Goal: Communication & Community: Ask a question

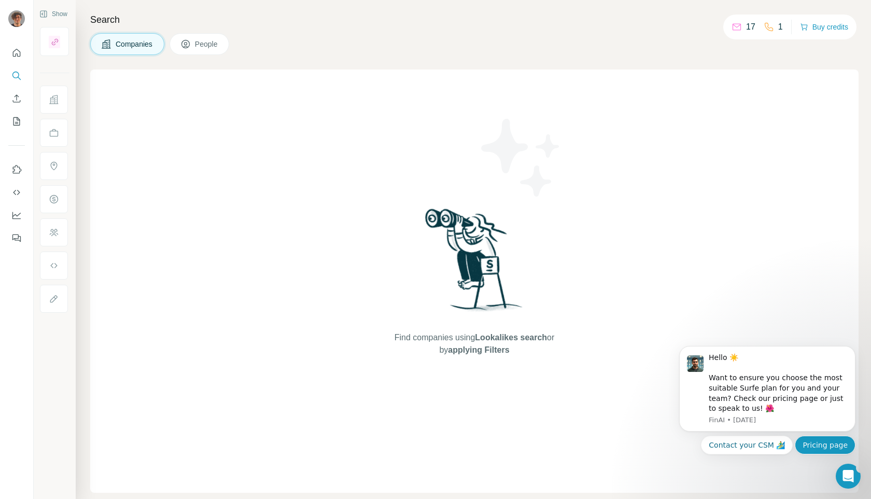
click at [829, 451] on button "Pricing page" at bounding box center [825, 445] width 61 height 19
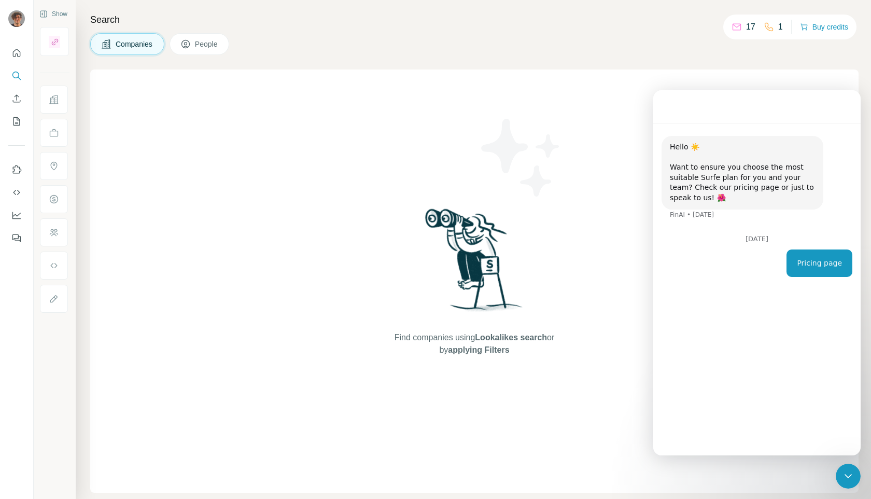
click at [863, 488] on div "Search Companies People Find companies using Lookalikes search or by applying F…" at bounding box center [473, 249] width 795 height 499
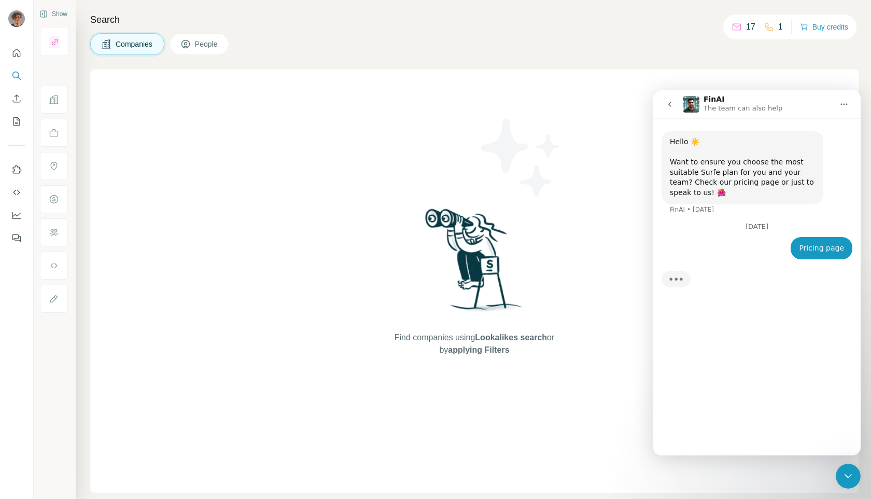
click at [852, 477] on icon "Close Intercom Messenger" at bounding box center [848, 476] width 12 height 12
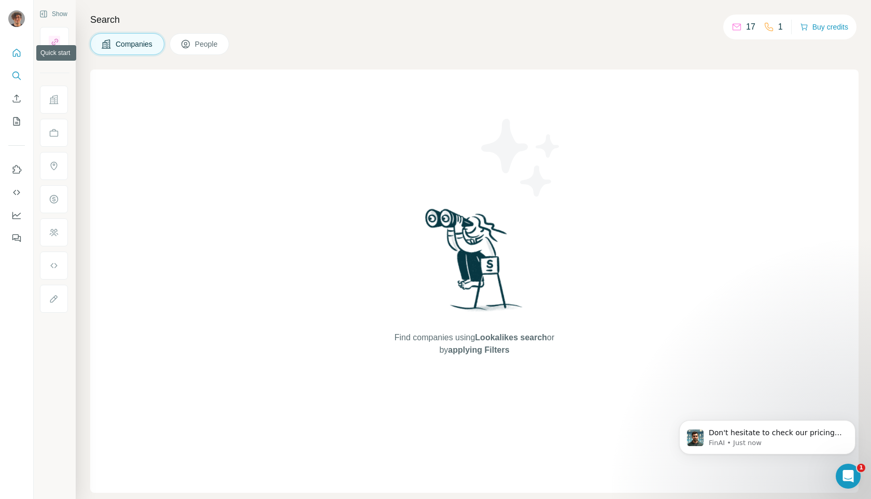
click at [11, 52] on icon "Quick start" at bounding box center [16, 53] width 10 height 10
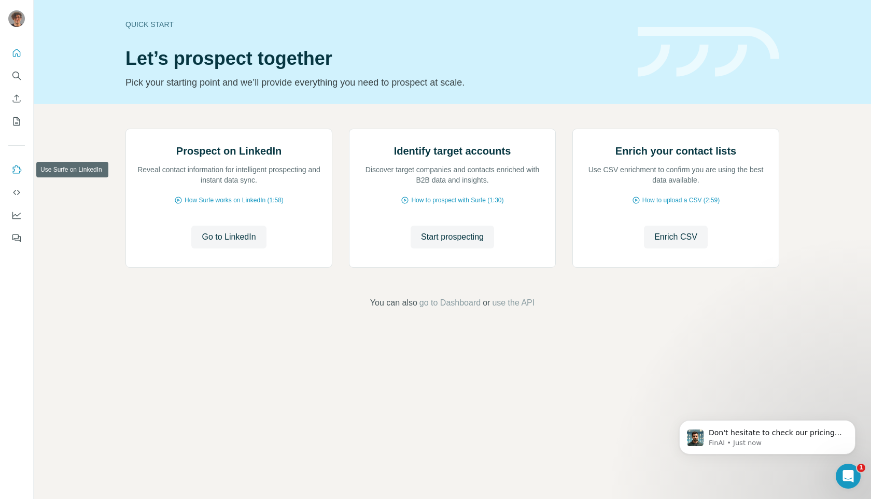
click at [12, 165] on icon "Use Surfe on LinkedIn" at bounding box center [16, 169] width 10 height 10
click at [18, 52] on icon "Quick start" at bounding box center [16, 53] width 10 height 10
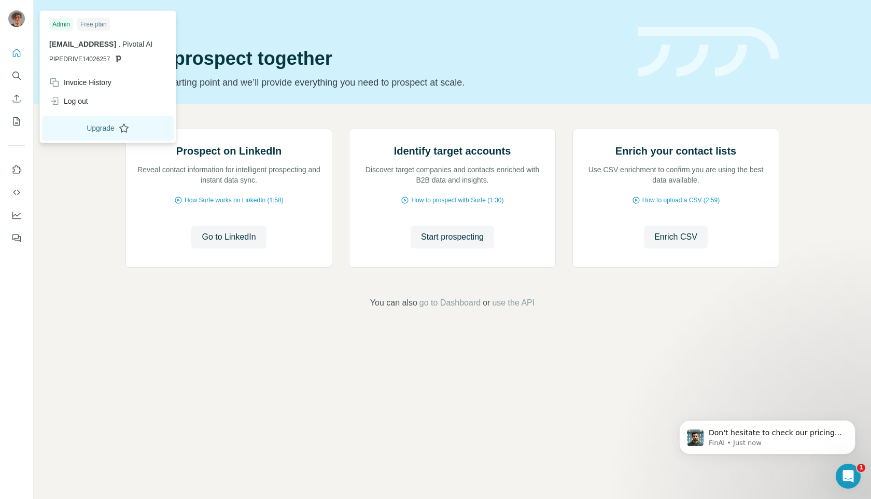
click at [94, 133] on button "Upgrade" at bounding box center [108, 128] width 132 height 25
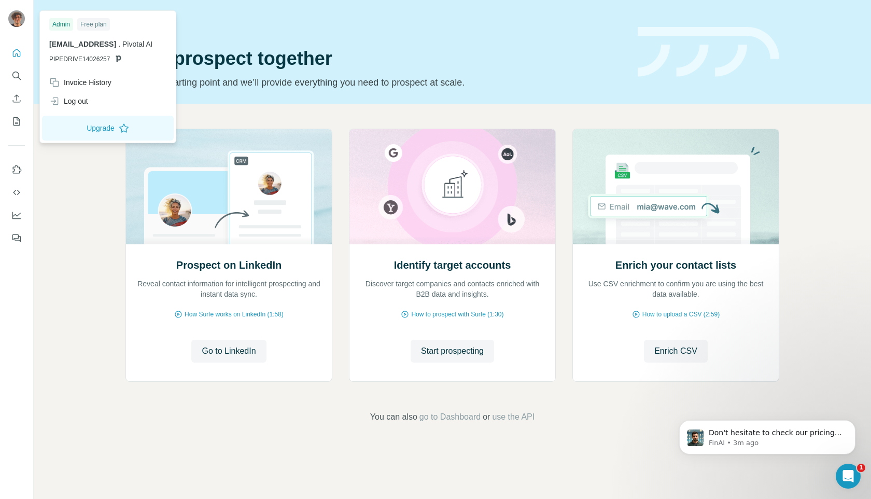
click at [94, 26] on div "Free plan" at bounding box center [93, 24] width 33 height 12
click at [87, 81] on div "Invoice History" at bounding box center [80, 82] width 62 height 10
click at [83, 127] on button "Upgrade" at bounding box center [108, 128] width 132 height 25
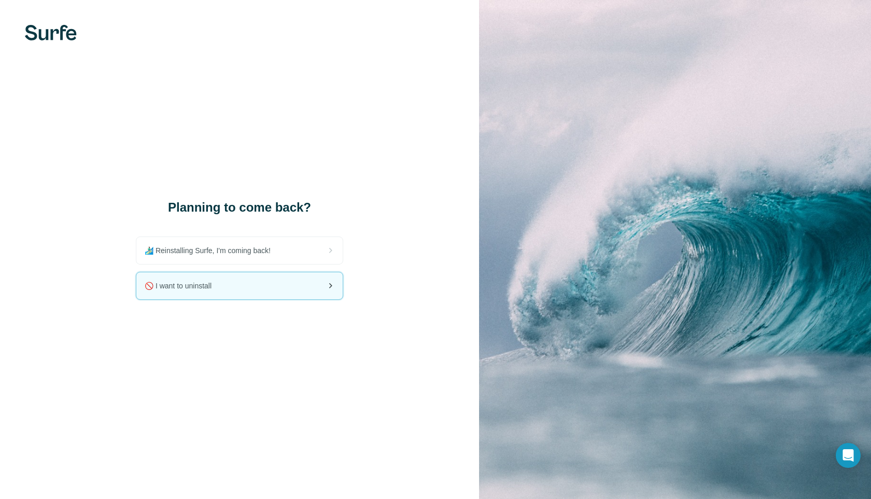
click at [229, 292] on div "🚫 I want to uninstall" at bounding box center [239, 285] width 206 height 27
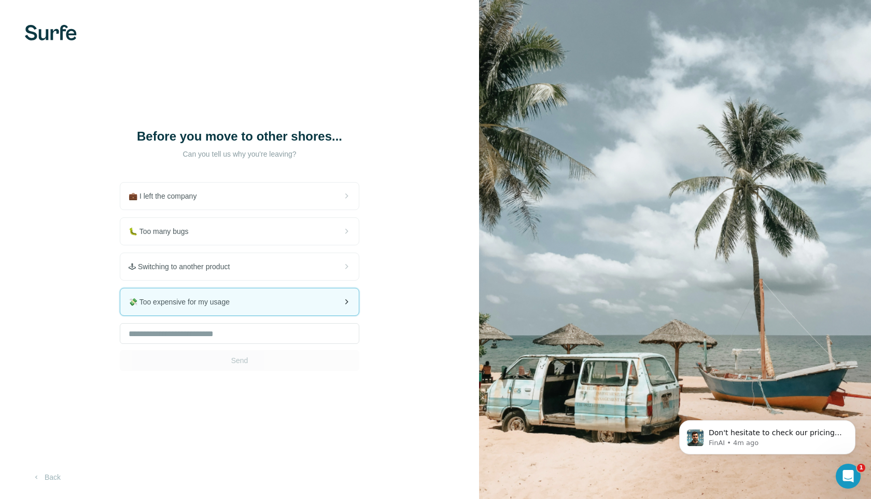
click at [259, 315] on div "💸 Too expensive for my usage" at bounding box center [239, 301] width 238 height 27
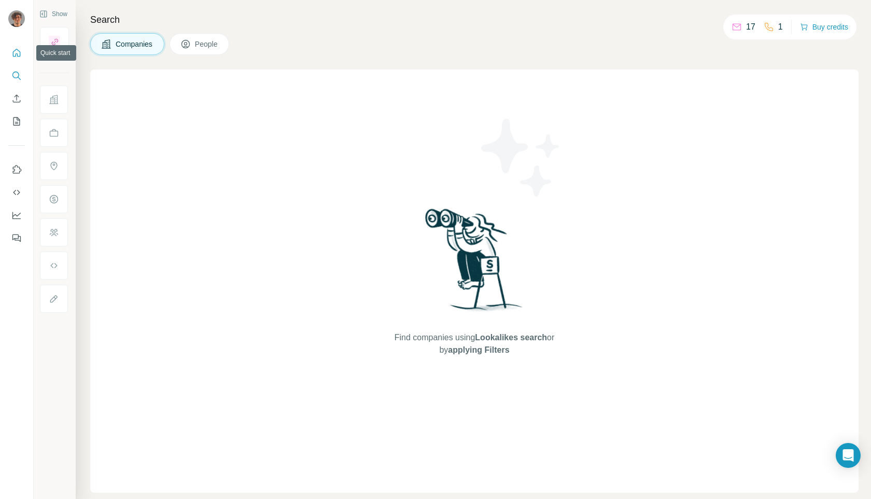
click at [14, 55] on icon "Quick start" at bounding box center [16, 53] width 10 height 10
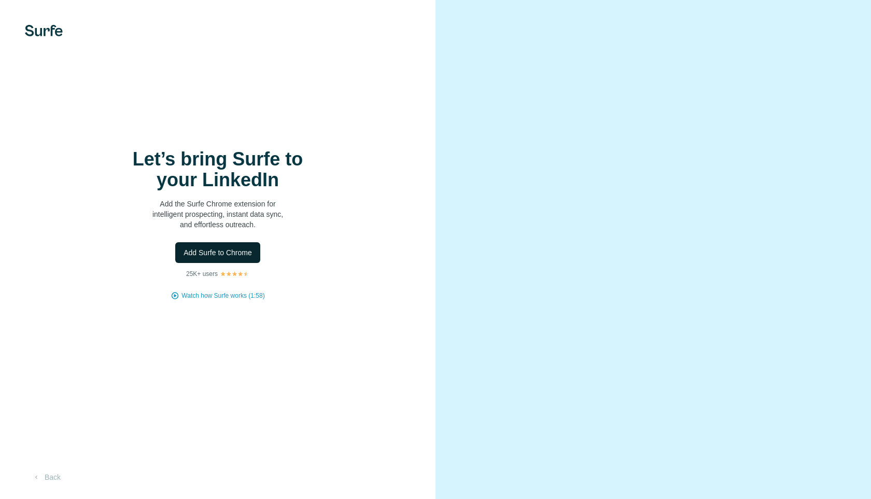
click at [197, 247] on span "Add Surfe to Chrome" at bounding box center [218, 252] width 68 height 10
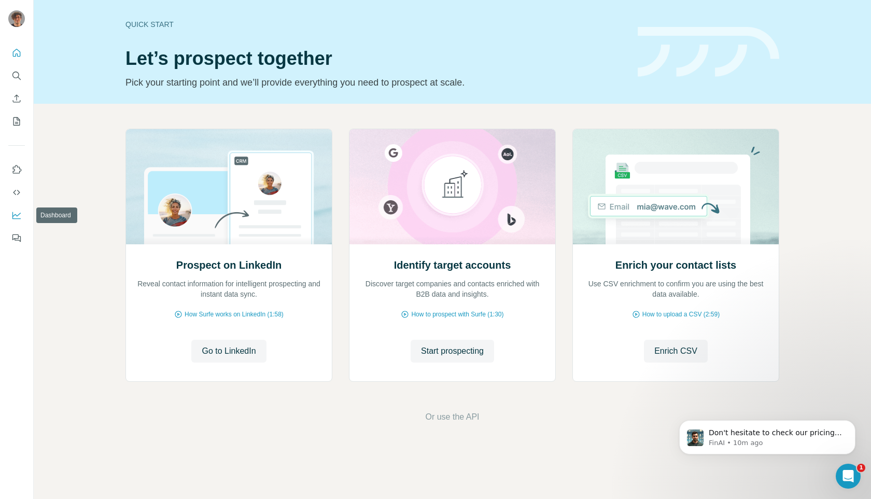
click at [17, 207] on button "Dashboard" at bounding box center [16, 215] width 17 height 19
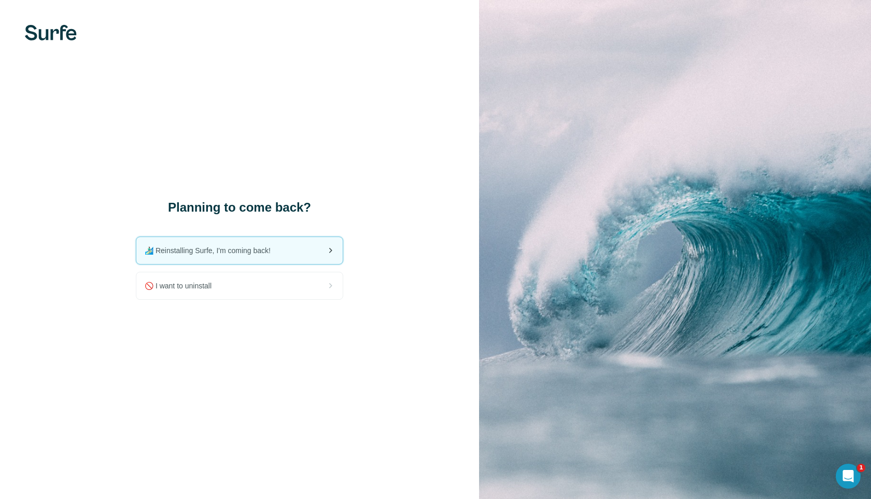
click at [257, 256] on div "🏄🏻‍♂️ Reinstalling Surfe, I'm coming back!" at bounding box center [239, 250] width 206 height 27
click at [251, 287] on div "🚫 I want to uninstall" at bounding box center [239, 285] width 206 height 27
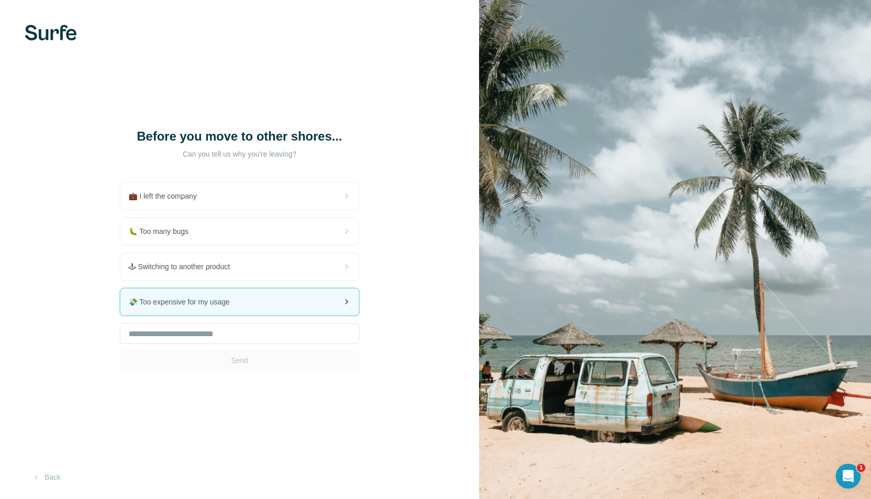
click at [234, 315] on div "💸 Too expensive for my usage" at bounding box center [239, 301] width 238 height 27
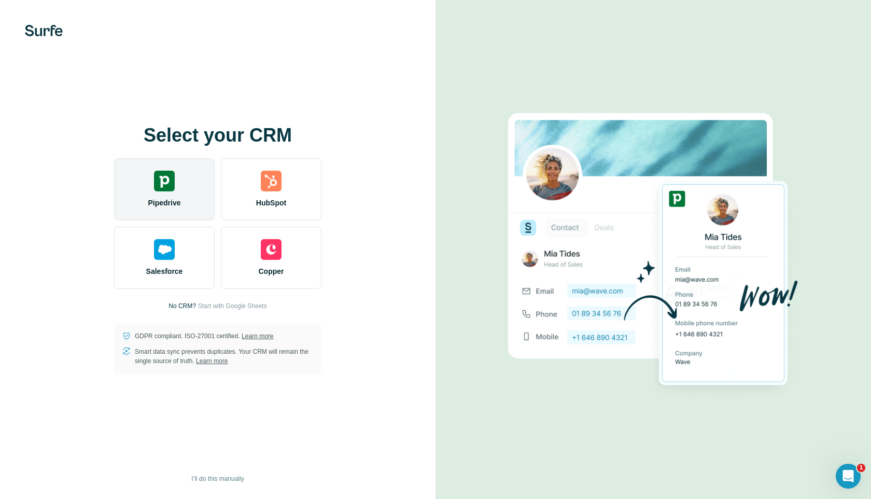
click at [160, 195] on div "Pipedrive" at bounding box center [164, 189] width 101 height 62
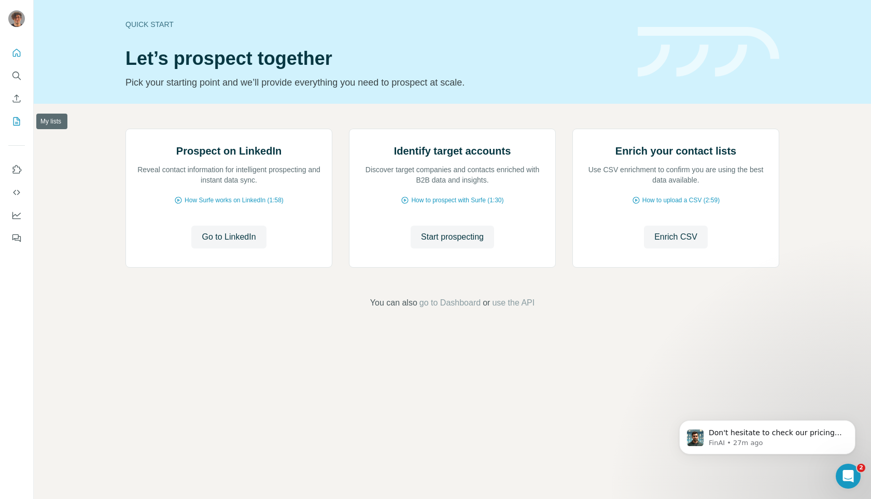
click at [13, 121] on icon "My lists" at bounding box center [16, 121] width 10 height 10
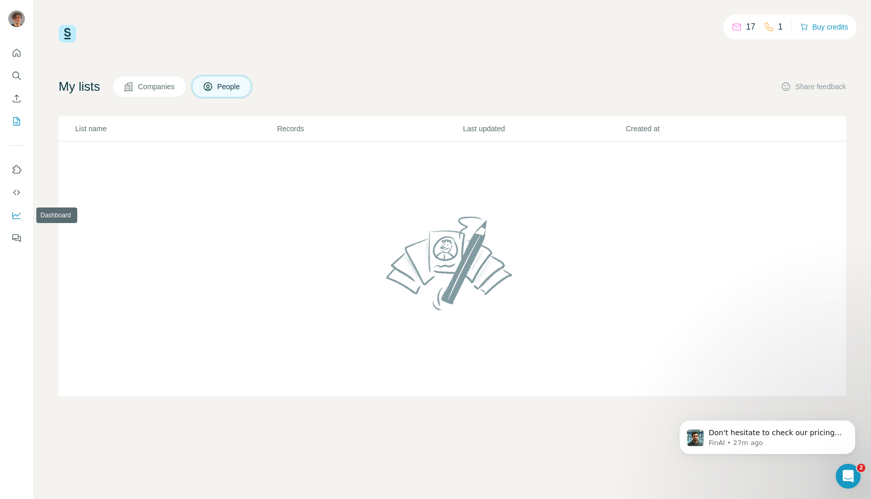
click at [19, 218] on icon "Dashboard" at bounding box center [16, 215] width 8 height 7
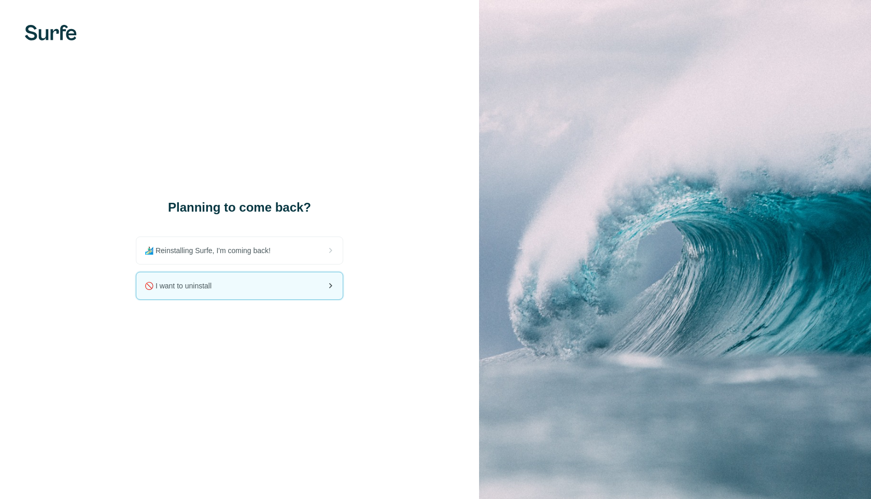
click at [245, 290] on div "🚫 I want to uninstall" at bounding box center [239, 285] width 206 height 27
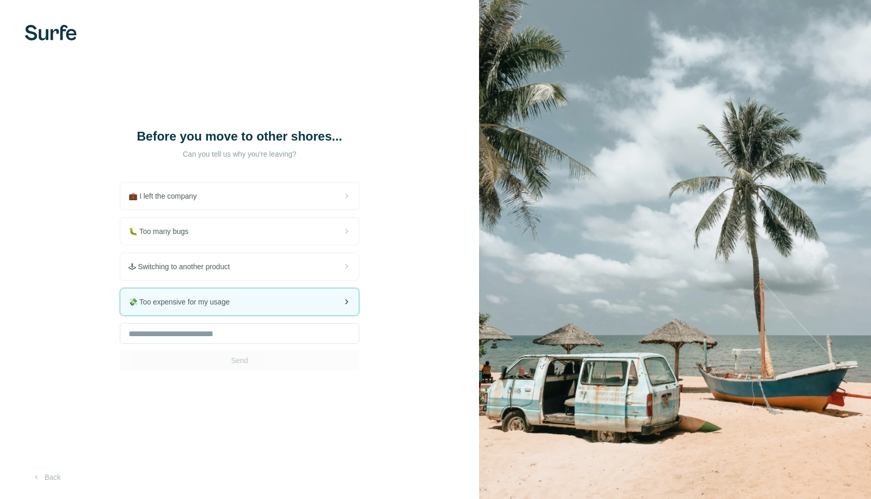
click at [238, 307] on span "💸 Too expensive for my usage" at bounding box center [183, 302] width 109 height 10
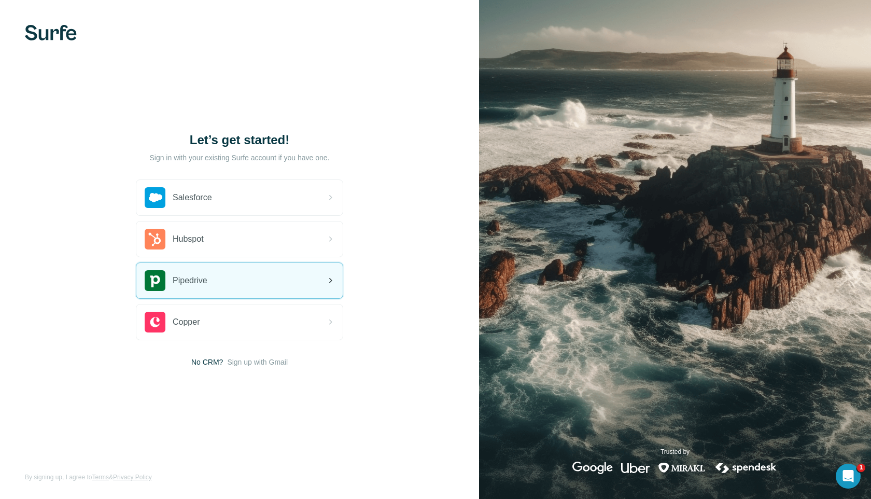
click at [279, 283] on div "Pipedrive" at bounding box center [239, 280] width 206 height 35
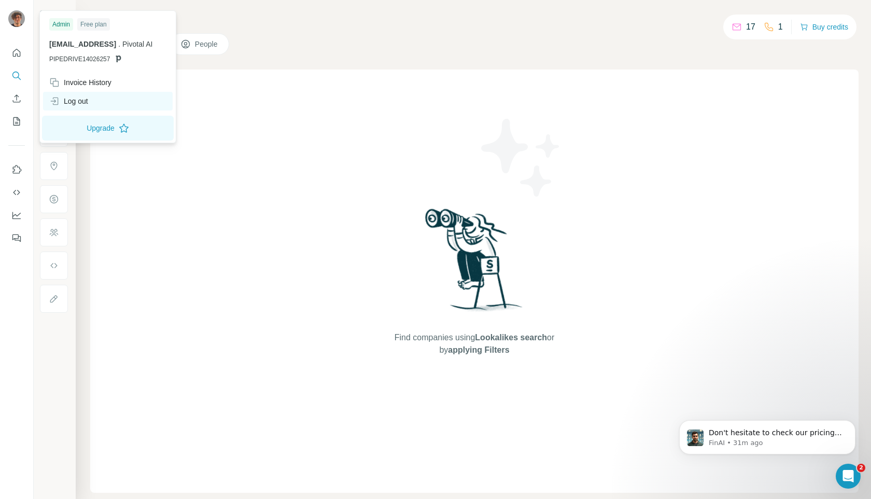
click at [79, 97] on div "Log out" at bounding box center [68, 101] width 39 height 10
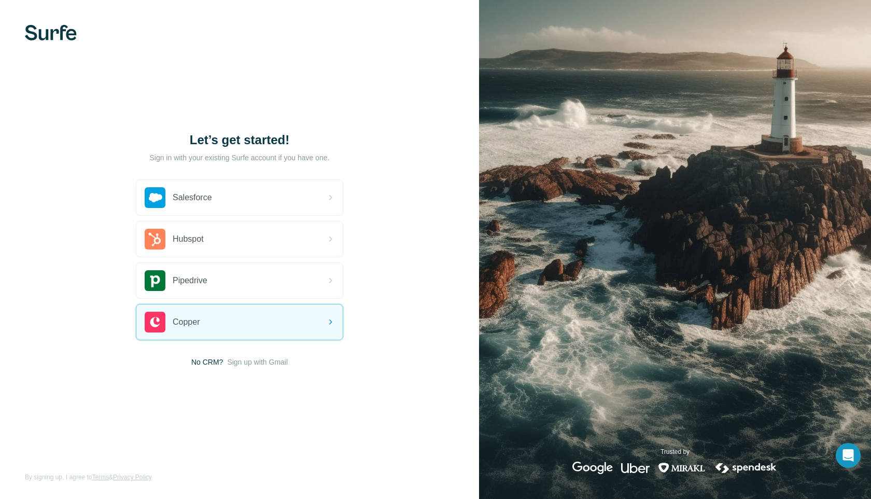
click at [296, 389] on div "Let’s get started! Sign in with your existing Surfe account if you have one. Sa…" at bounding box center [239, 249] width 479 height 499
click at [31, 445] on div "Let’s get started! Sign in with your existing Surfe account if you have one. Sa…" at bounding box center [239, 249] width 479 height 499
click at [266, 367] on div "Let’s get started! Sign in with your existing Surfe account if you have one. Sa…" at bounding box center [239, 249] width 479 height 499
click at [259, 363] on span "Sign up with Gmail" at bounding box center [257, 362] width 61 height 10
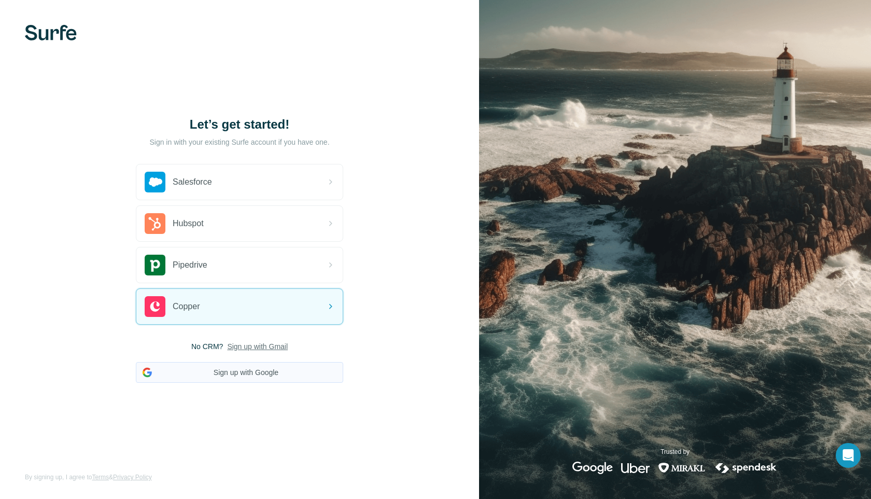
click at [229, 376] on button "Sign up with Google" at bounding box center [239, 372] width 207 height 21
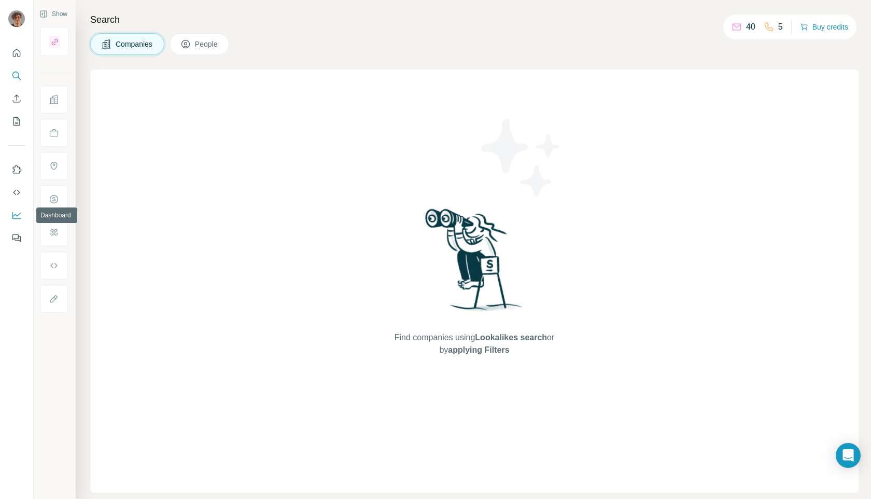
click at [16, 217] on icon "Dashboard" at bounding box center [16, 215] width 10 height 10
click at [18, 221] on button "Dashboard" at bounding box center [16, 215] width 17 height 19
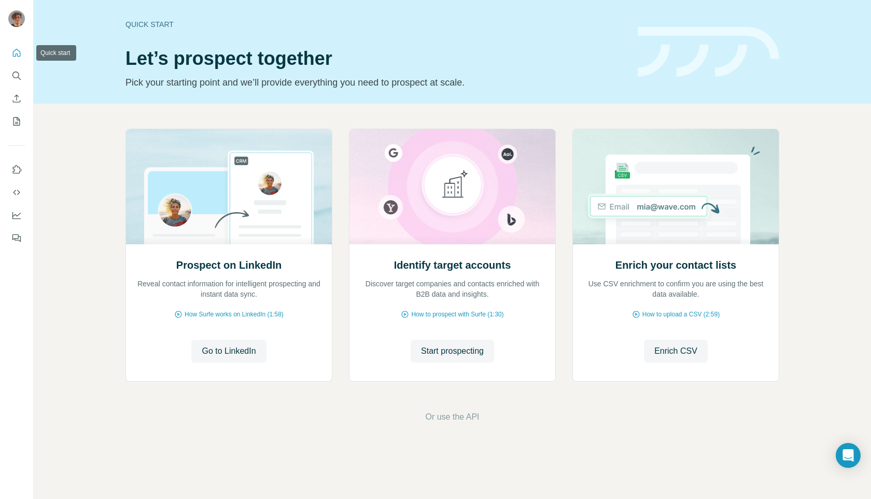
click at [20, 57] on icon "Quick start" at bounding box center [16, 53] width 10 height 10
click at [13, 213] on icon "Dashboard" at bounding box center [16, 215] width 10 height 10
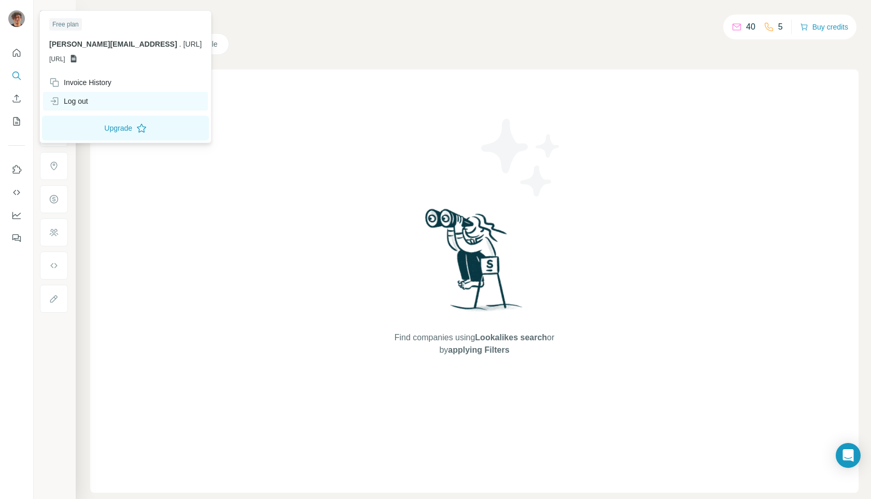
click at [88, 108] on div "Log out" at bounding box center [125, 101] width 165 height 19
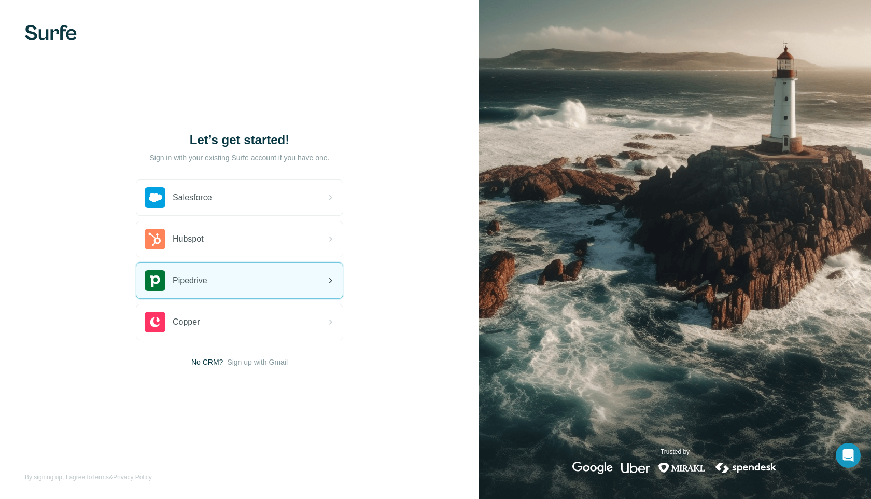
click at [217, 274] on div "Pipedrive" at bounding box center [239, 280] width 206 height 35
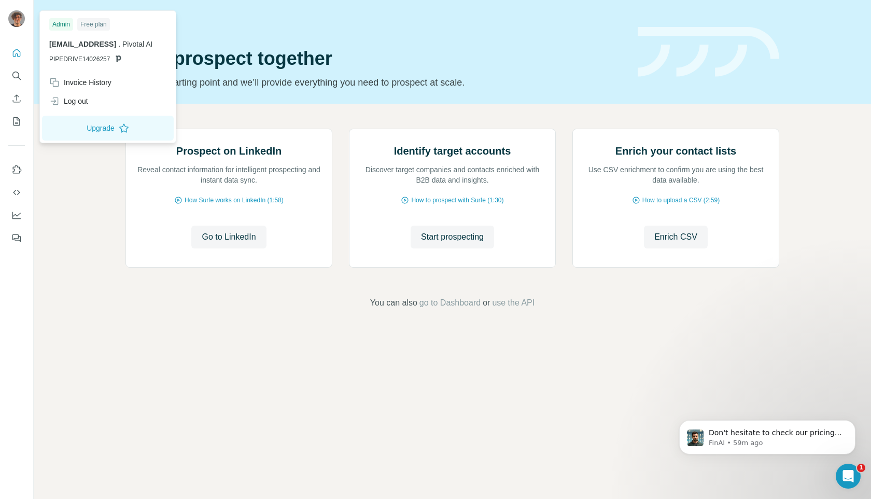
click at [93, 24] on div "Free plan" at bounding box center [93, 24] width 33 height 12
click at [96, 88] on div "Invoice History" at bounding box center [108, 82] width 130 height 19
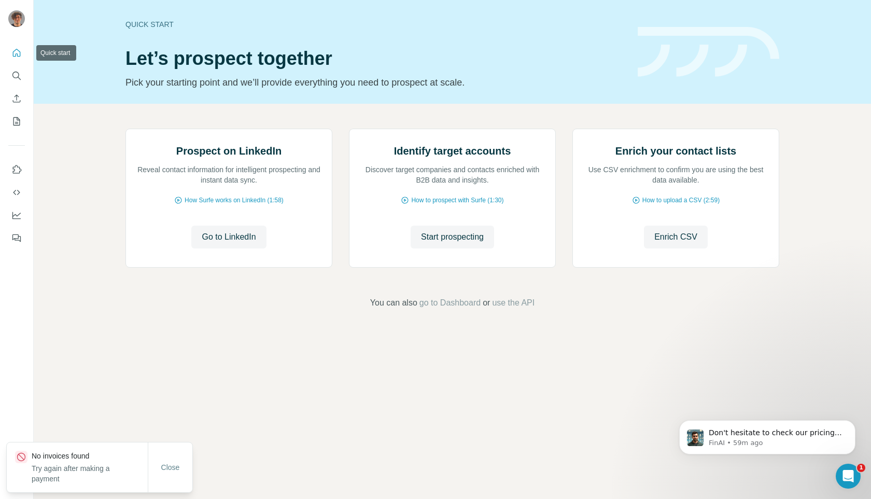
click at [18, 50] on icon "Quick start" at bounding box center [17, 53] width 8 height 8
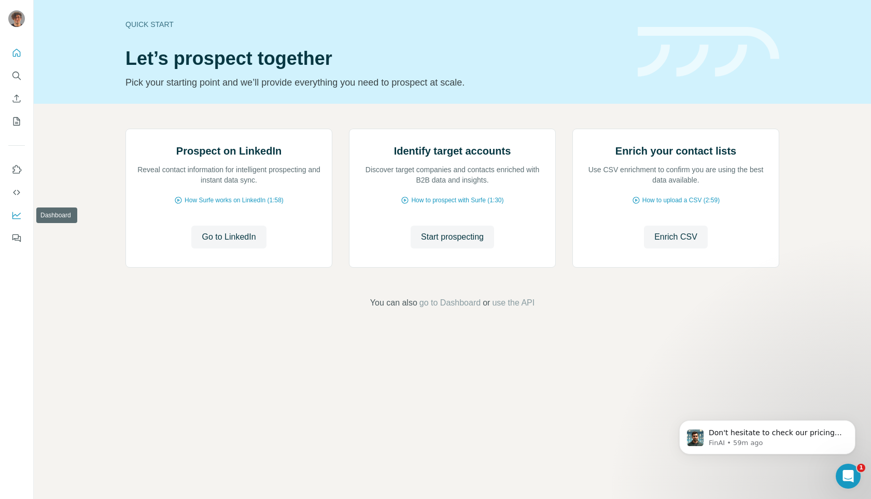
click at [17, 211] on icon "Dashboard" at bounding box center [16, 215] width 10 height 10
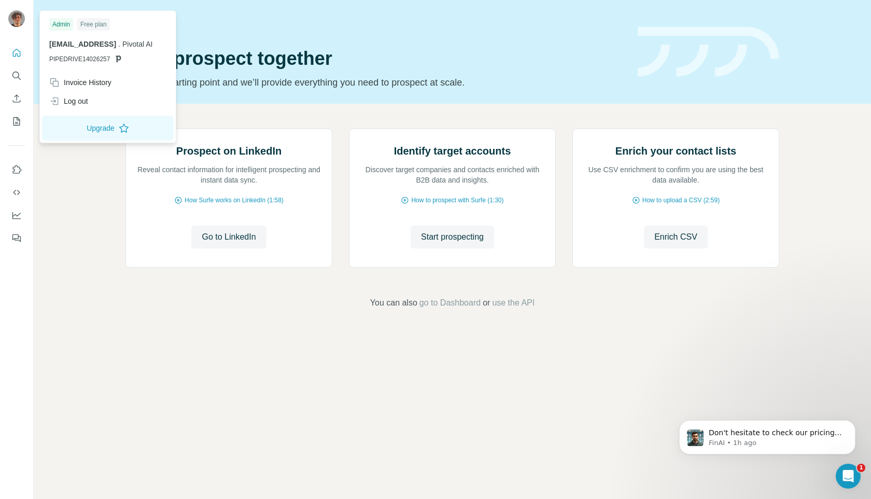
click at [18, 21] on img at bounding box center [16, 18] width 17 height 17
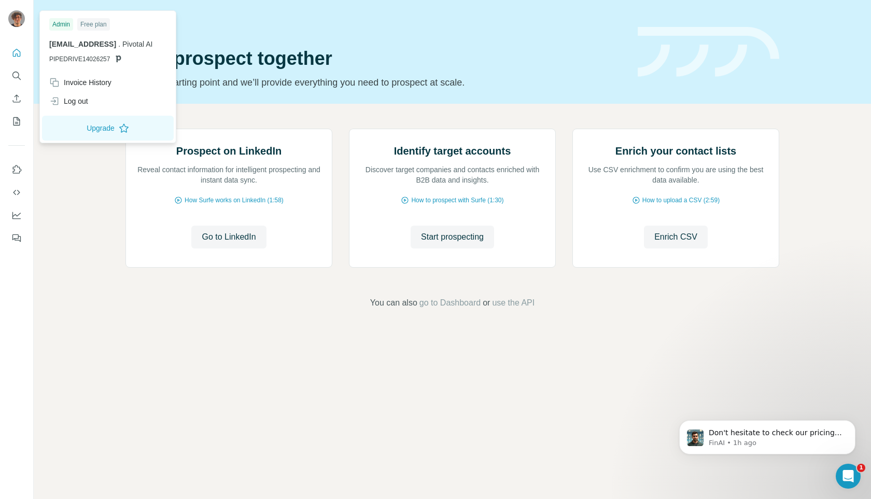
click at [18, 21] on img at bounding box center [16, 18] width 17 height 17
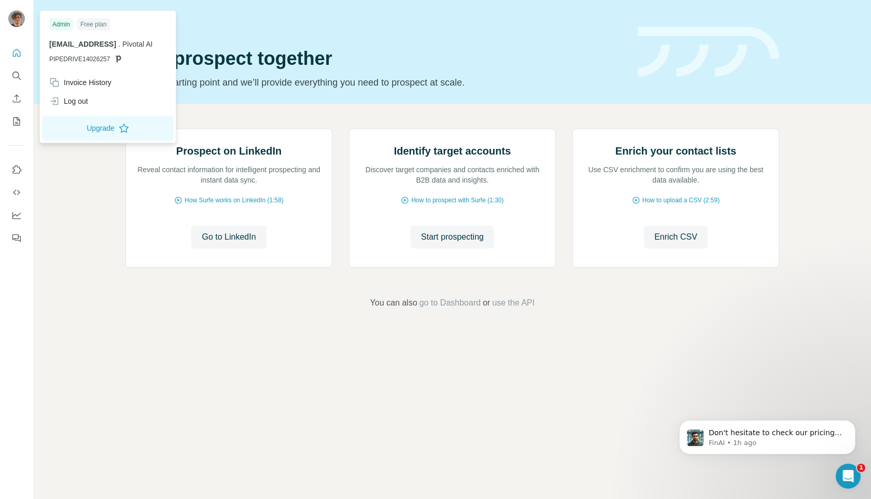
click at [18, 21] on img at bounding box center [16, 18] width 17 height 17
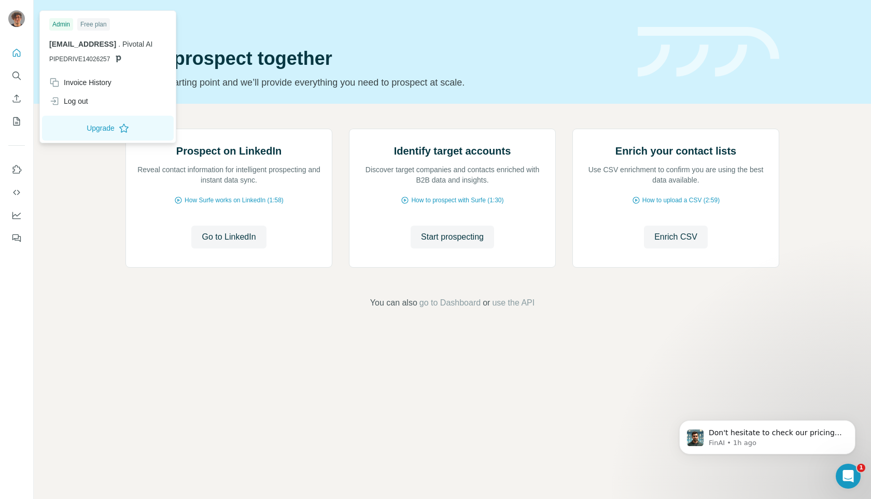
click at [18, 21] on img at bounding box center [16, 18] width 17 height 17
click at [18, 22] on img at bounding box center [16, 18] width 17 height 17
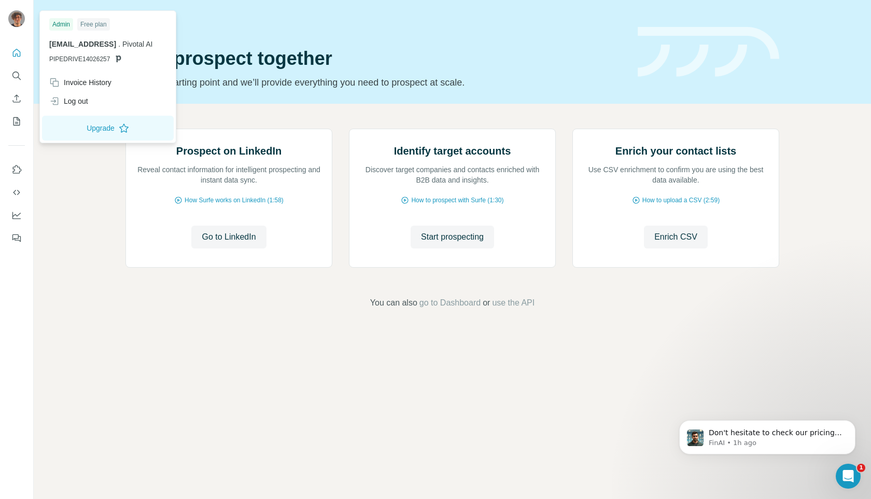
click at [18, 22] on img at bounding box center [16, 18] width 17 height 17
click at [849, 482] on icon "Open Intercom Messenger" at bounding box center [848, 476] width 17 height 17
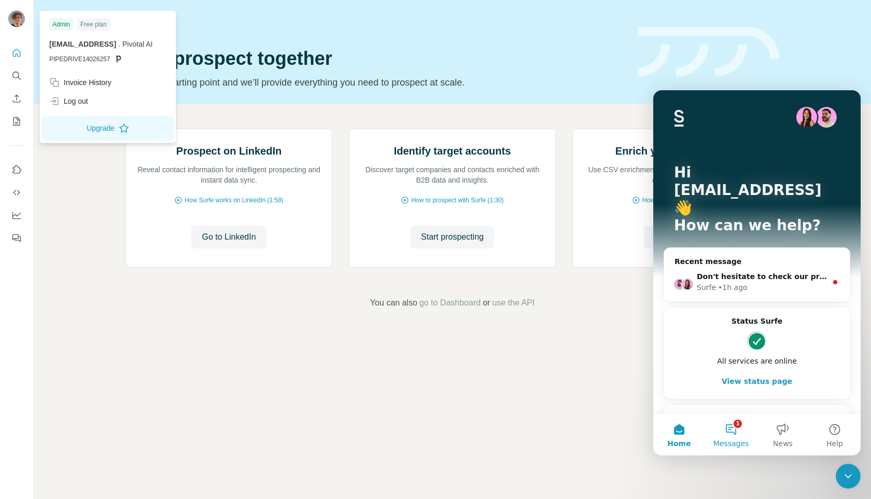
click at [726, 433] on button "1 Messages" at bounding box center [731, 434] width 52 height 41
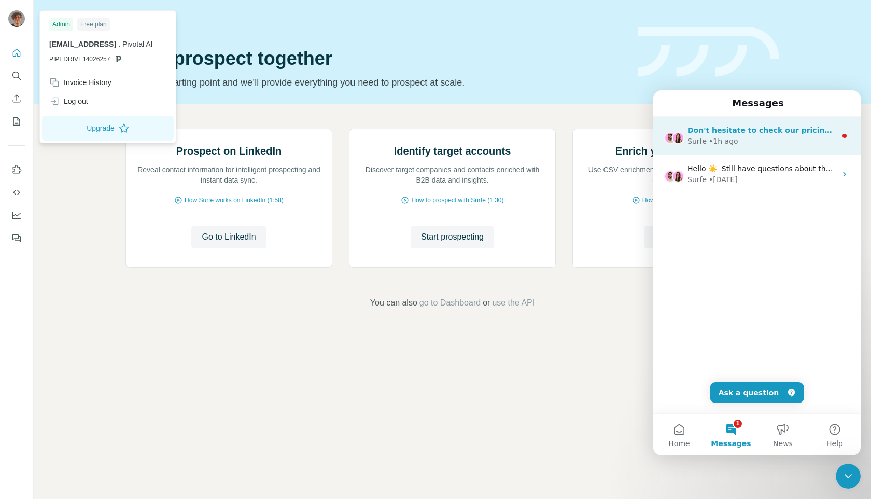
click at [742, 149] on div "Don't hesitate to check our pricing page to learn more about our plans! ​ Surfe…" at bounding box center [756, 136] width 207 height 38
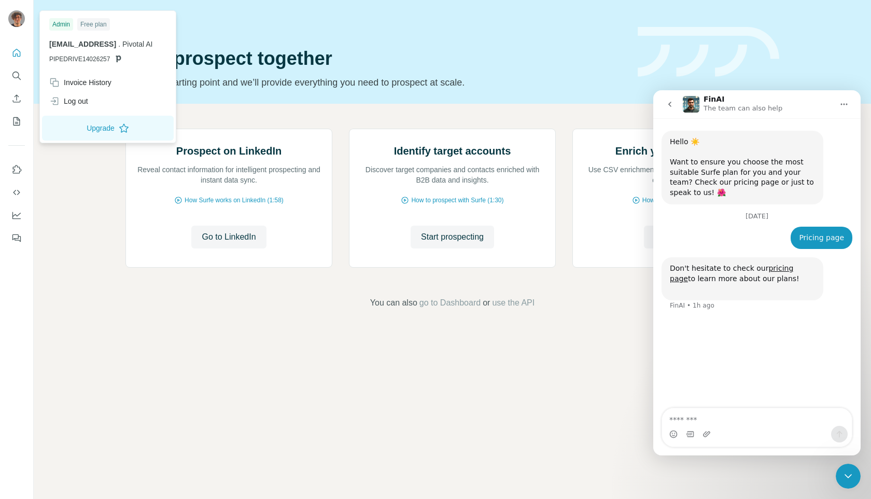
click at [718, 412] on textarea "Message…" at bounding box center [757, 417] width 190 height 18
type textarea "*****"
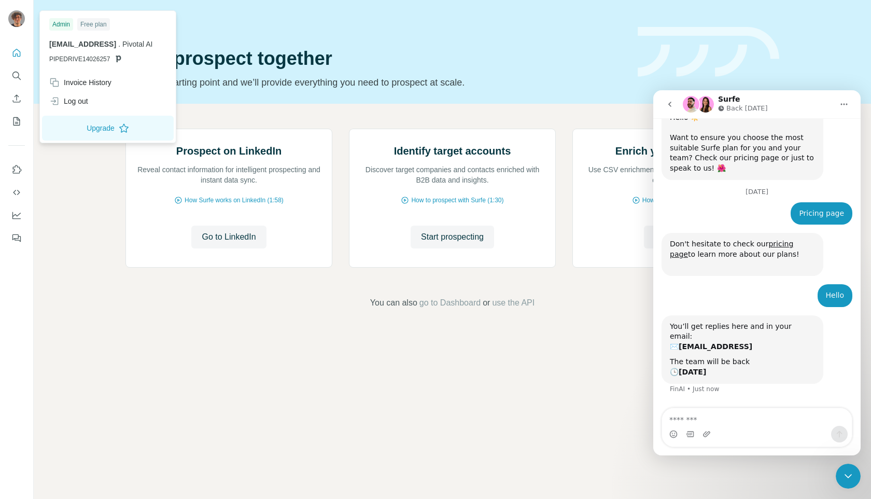
scroll to position [40, 0]
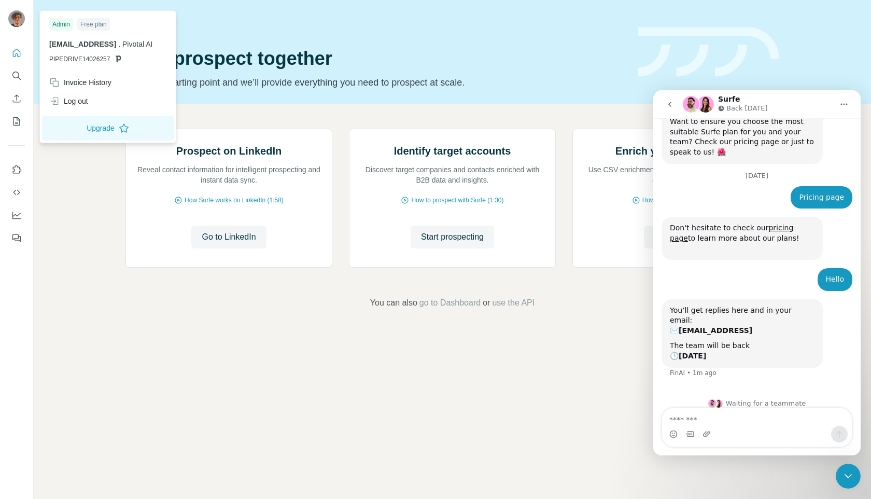
click at [713, 422] on textarea "Message…" at bounding box center [757, 417] width 190 height 18
click at [666, 110] on button "go back" at bounding box center [670, 104] width 20 height 20
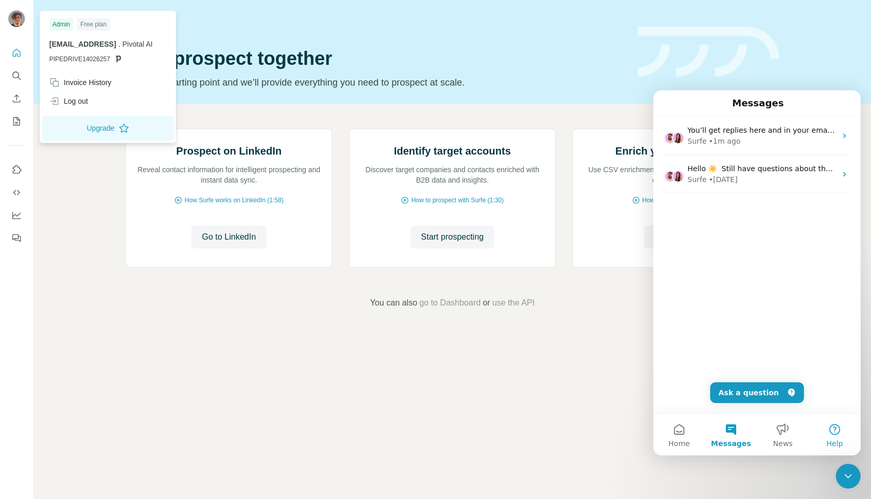
click at [823, 434] on button "Help" at bounding box center [835, 434] width 52 height 41
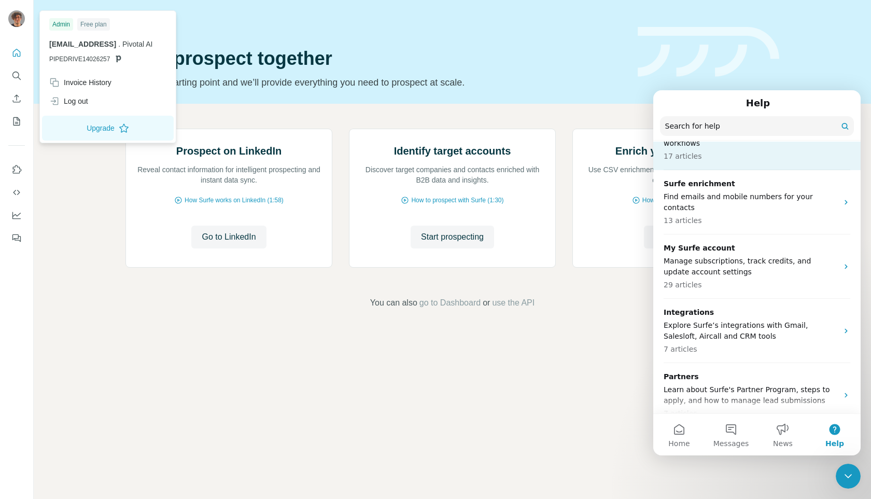
scroll to position [366, 0]
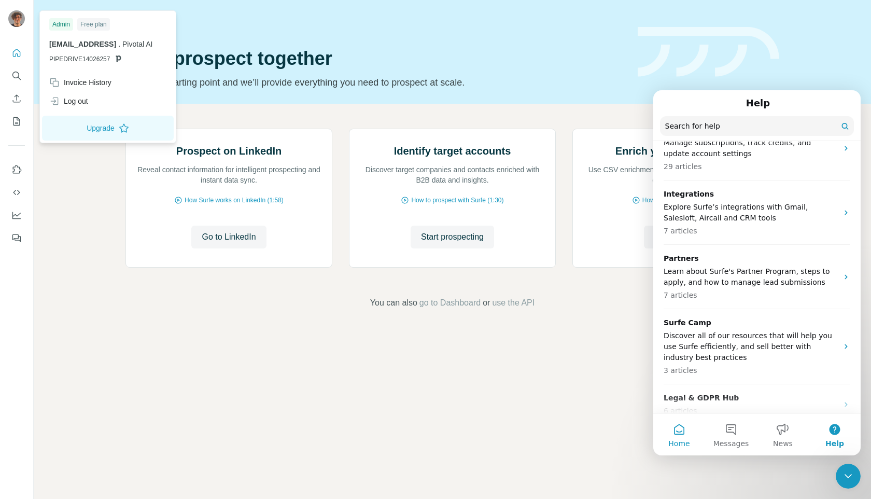
click at [681, 429] on button "Home" at bounding box center [679, 434] width 52 height 41
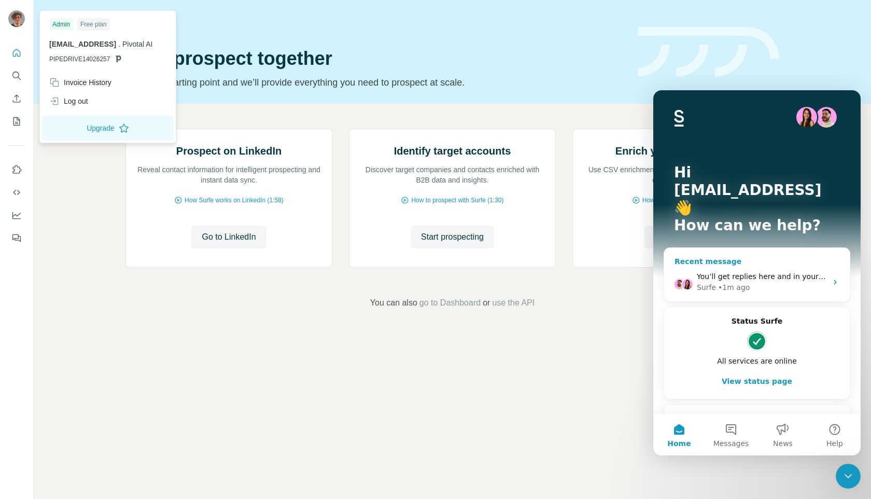
scroll to position [1, 0]
click at [782, 424] on div "AI Agent and team can help" at bounding box center [751, 429] width 152 height 11
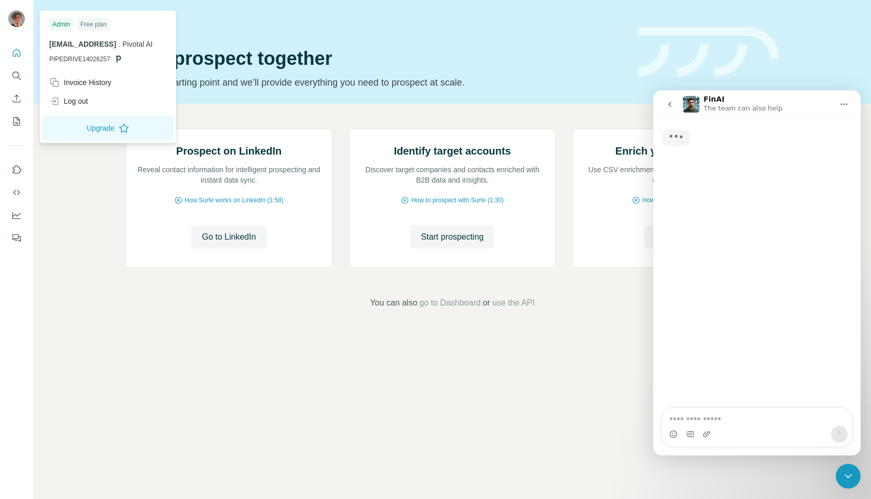
scroll to position [0, 0]
click at [723, 414] on textarea "Ask a question…" at bounding box center [757, 417] width 190 height 18
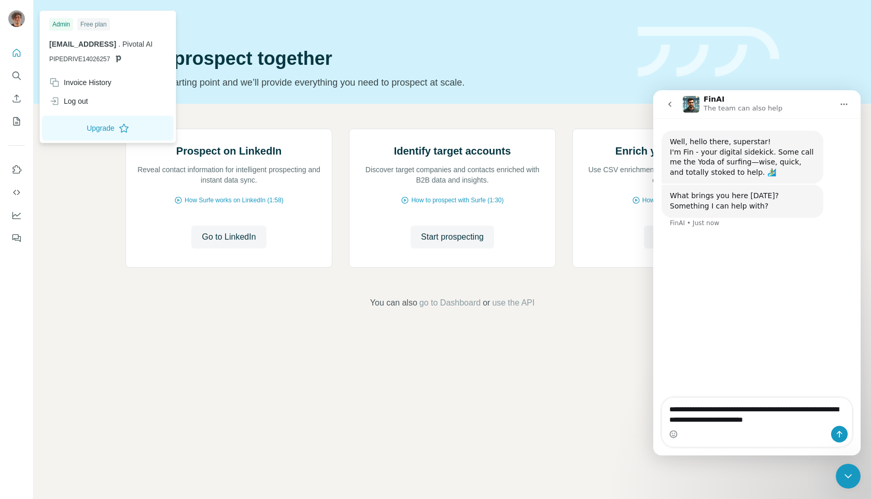
click at [720, 421] on textarea "**********" at bounding box center [757, 412] width 190 height 28
click at [795, 422] on textarea "**********" at bounding box center [757, 412] width 190 height 28
type textarea "**********"
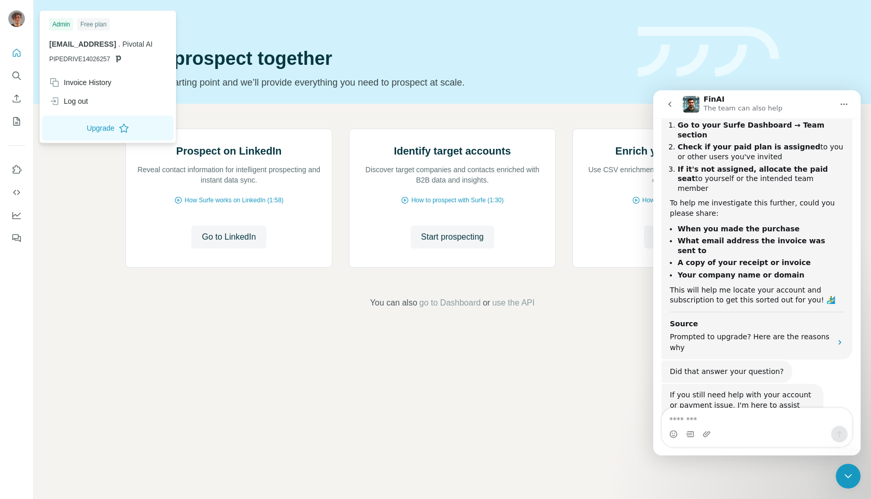
scroll to position [271, 0]
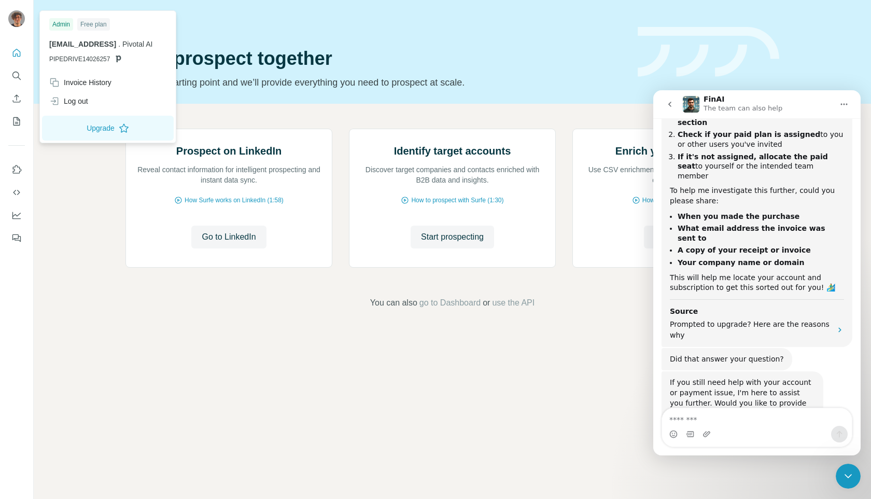
click at [702, 409] on textarea "Message…" at bounding box center [757, 417] width 190 height 18
type textarea "**********"
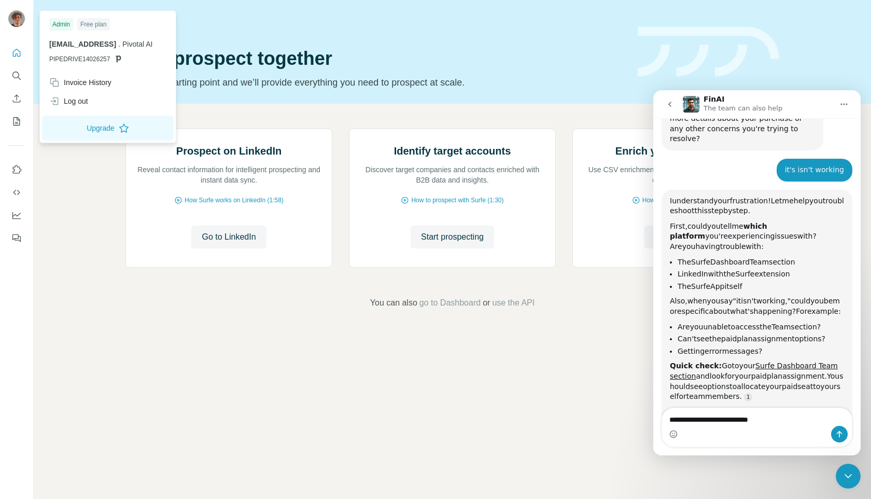
scroll to position [571, 0]
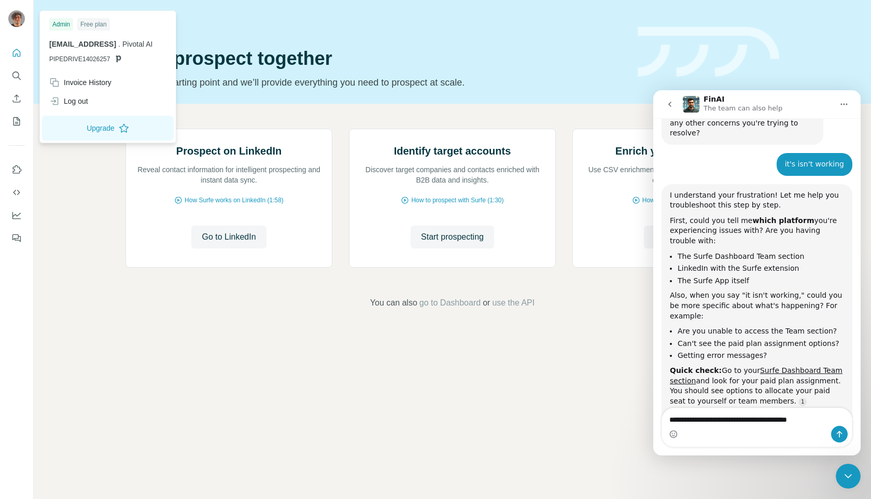
type textarea "**********"
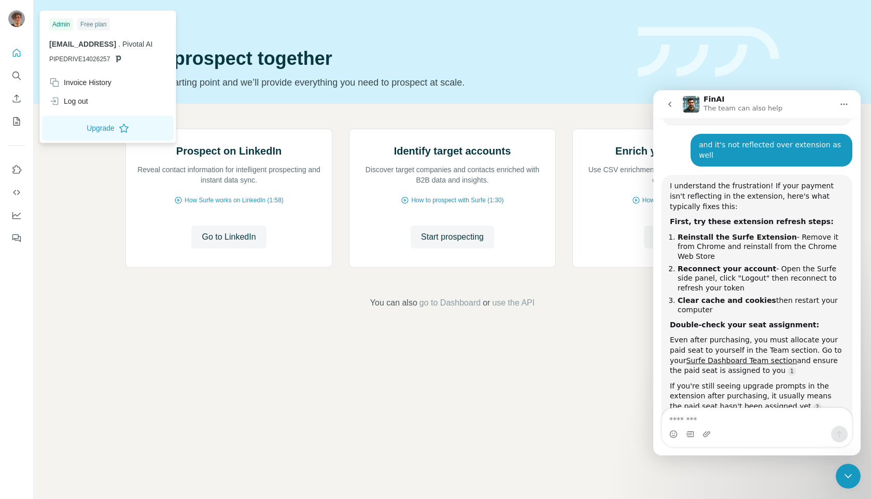
scroll to position [916, 0]
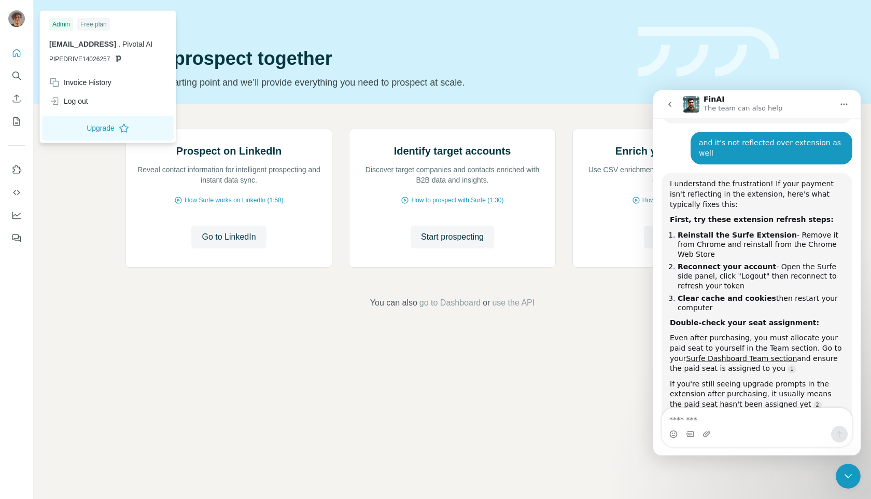
click at [554, 33] on div "Quick start Let’s prospect together Pick your starting point and we’ll provide …" at bounding box center [375, 52] width 500 height 76
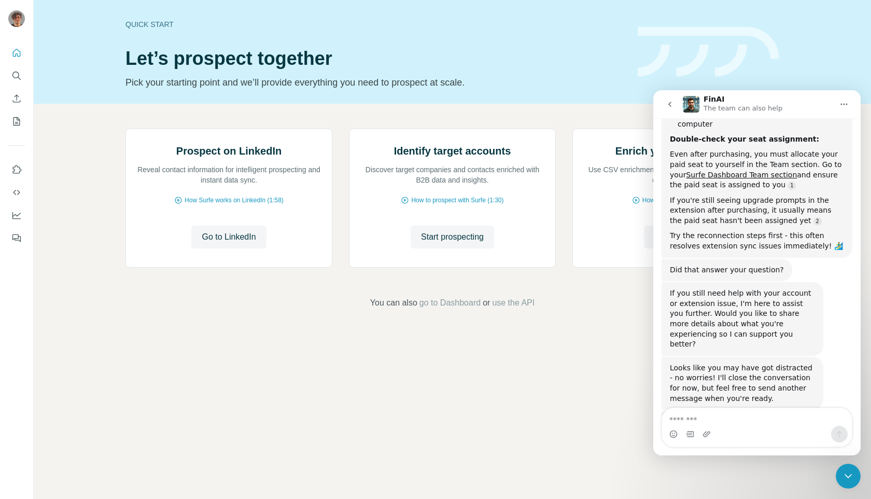
scroll to position [1110, 0]
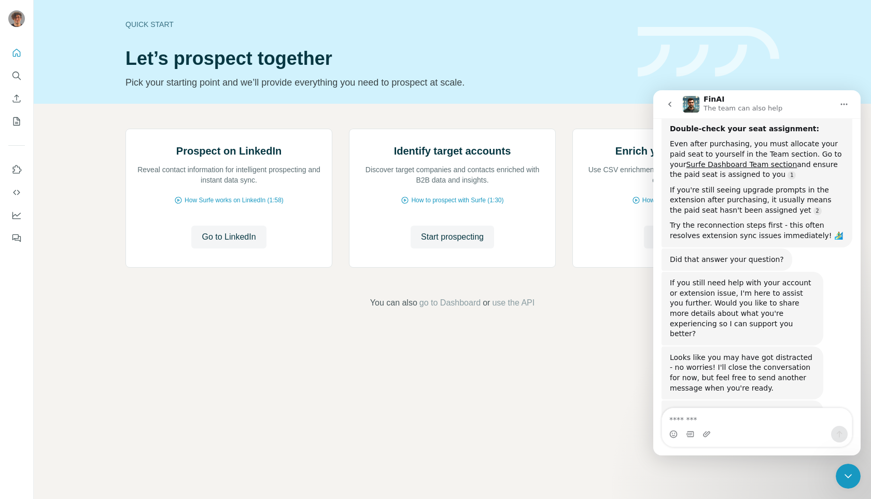
click at [686, 462] on span "Terrible" at bounding box center [685, 471] width 19 height 19
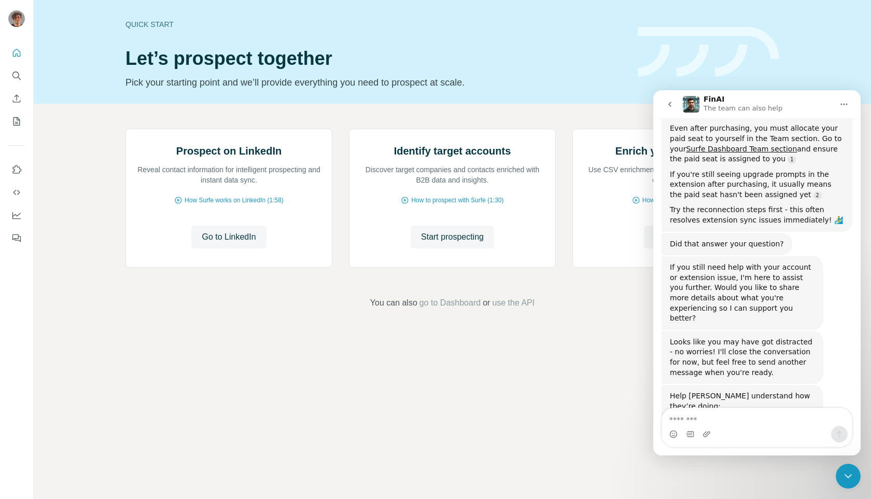
scroll to position [1138, 0]
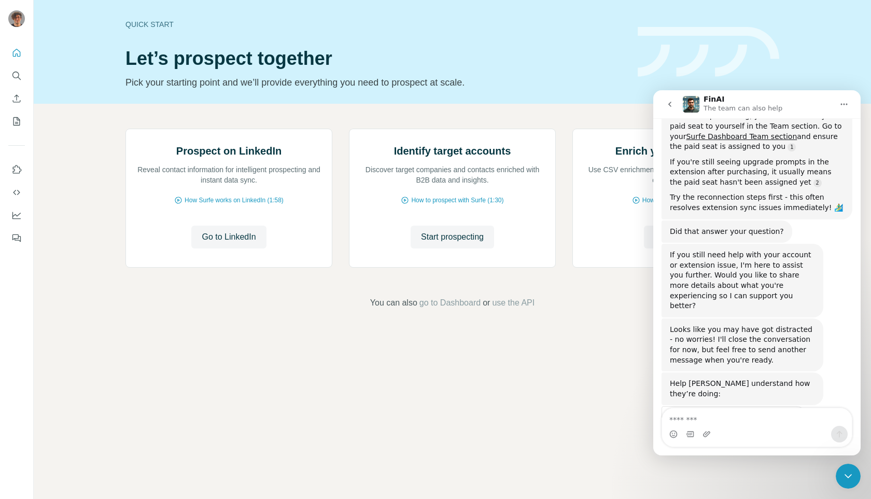
click at [613, 334] on div "Prospect on LinkedIn Reveal contact information for intelligent prospecting and…" at bounding box center [452, 219] width 837 height 230
click at [17, 58] on button "Quick start" at bounding box center [16, 53] width 17 height 19
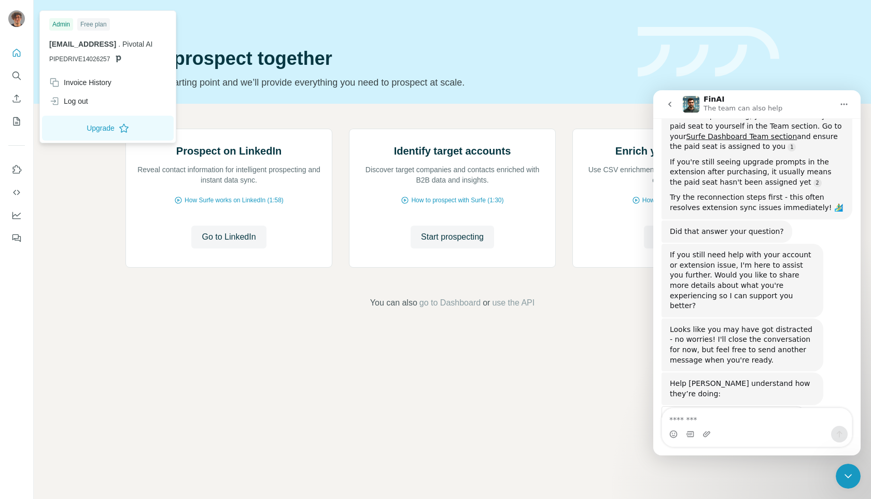
click at [16, 6] on div at bounding box center [18, 20] width 30 height 34
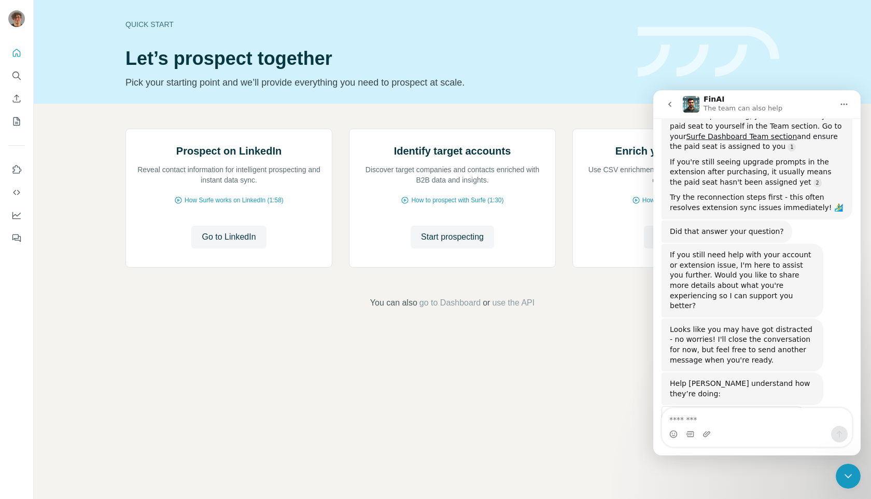
click at [15, 17] on img at bounding box center [16, 18] width 17 height 17
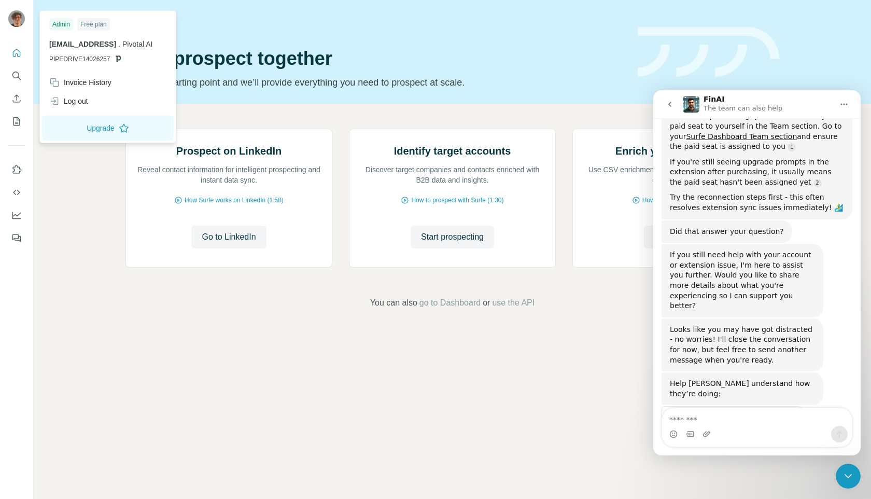
click at [73, 243] on div "Prospect on LinkedIn Reveal contact information for intelligent prospecting and…" at bounding box center [452, 219] width 837 height 230
